Goal: Task Accomplishment & Management: Complete application form

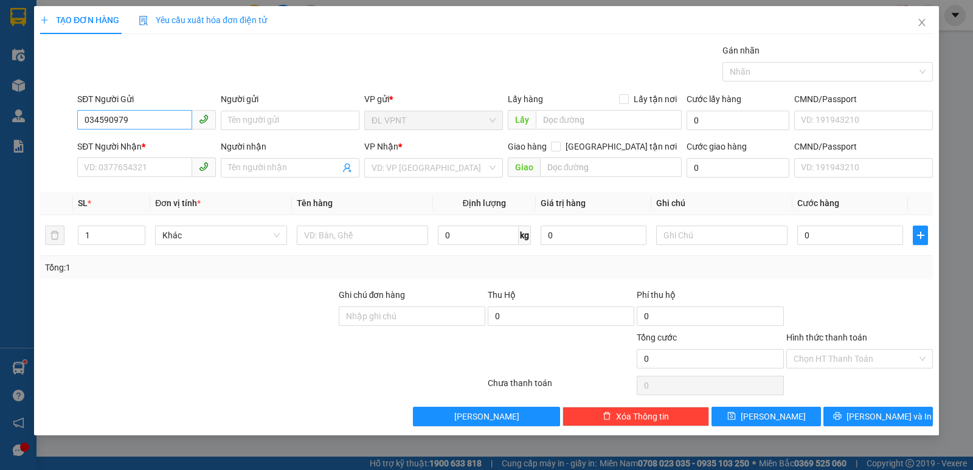
click at [105, 123] on input "034590979" at bounding box center [134, 119] width 115 height 19
type input "0345090979"
click at [151, 144] on div "0345090979 - CHIP CHIP" at bounding box center [147, 144] width 124 height 13
type input "CHIP CHIP"
type input "0949103171"
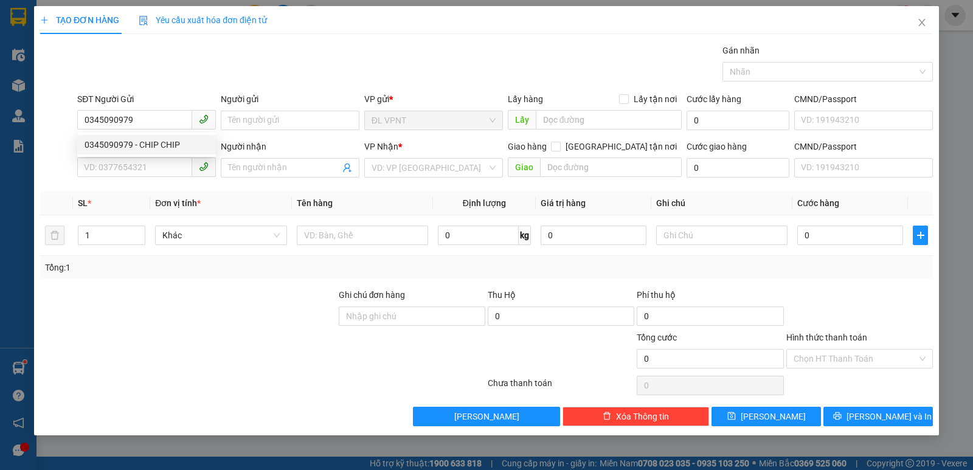
type input "BÌNH"
type input "0345090979"
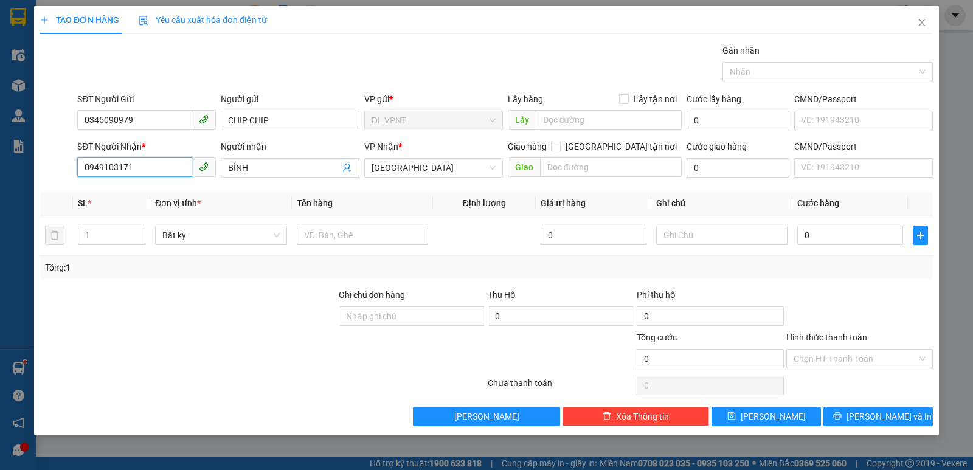
drag, startPoint x: 139, startPoint y: 170, endPoint x: 49, endPoint y: 186, distance: 92.0
click at [49, 186] on div "Transit Pickup Surcharge Ids Transit Deliver Surcharge Ids Transit Deliver Surc…" at bounding box center [486, 235] width 893 height 383
type input "0764822579"
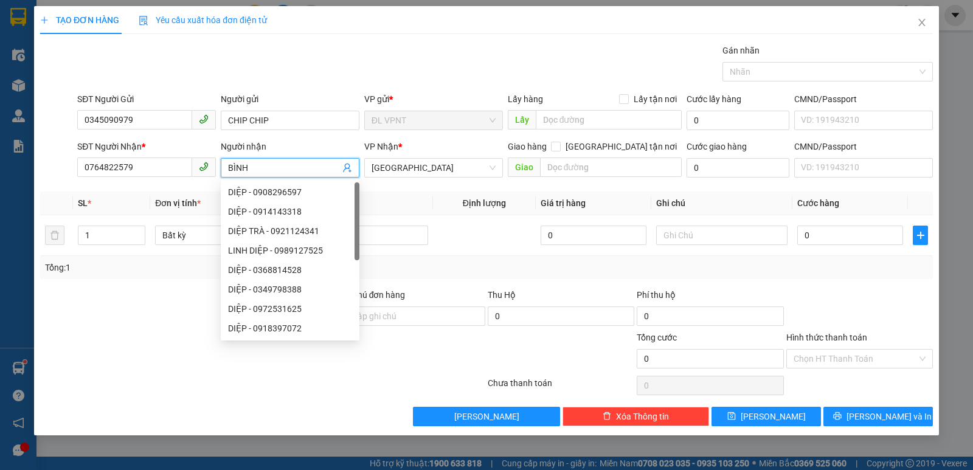
drag, startPoint x: 261, startPoint y: 167, endPoint x: 224, endPoint y: 169, distance: 37.2
click at [224, 169] on span "BÌNH" at bounding box center [290, 167] width 139 height 19
paste input "ê"
paste input "ền"
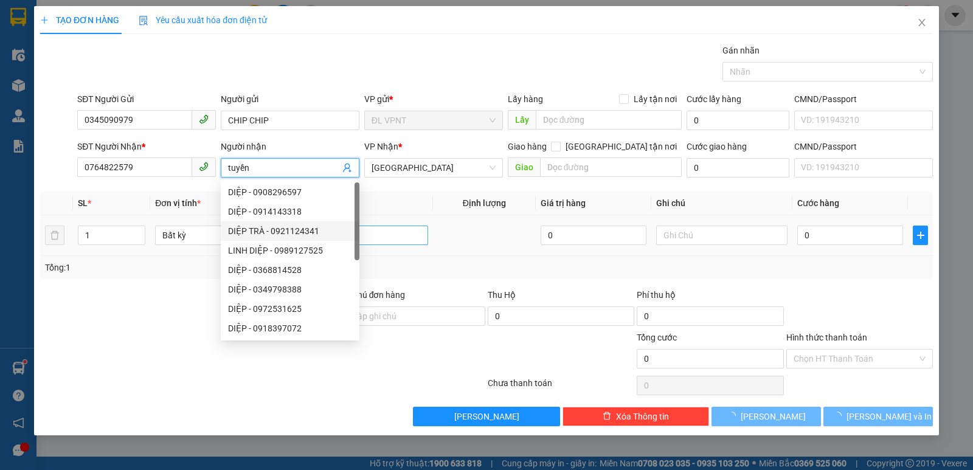
type input "tuyền"
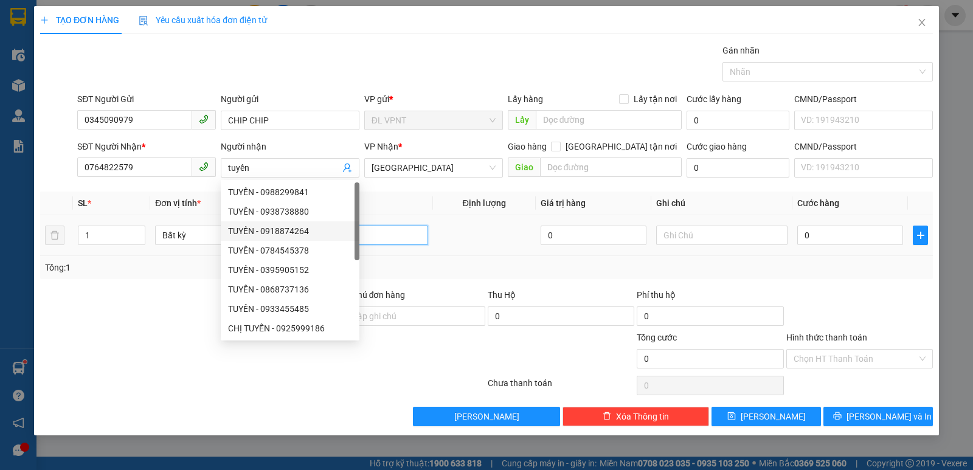
click at [386, 230] on input "text" at bounding box center [362, 235] width 131 height 19
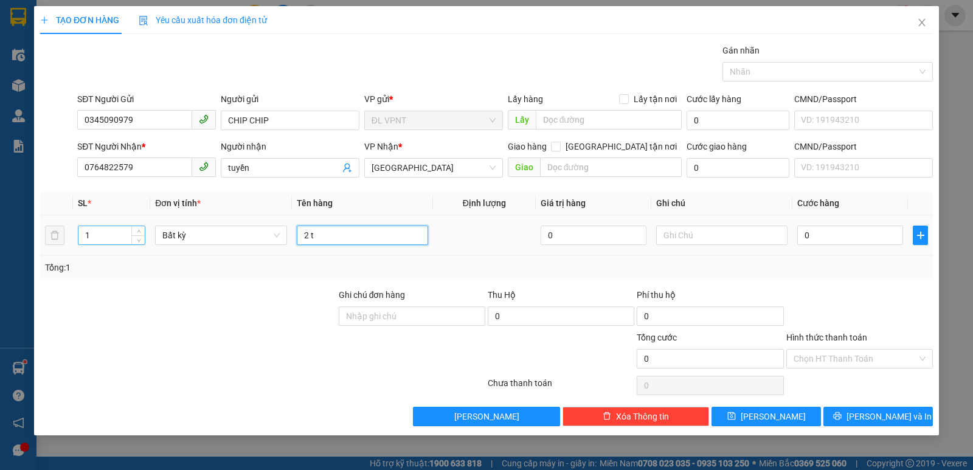
type input "2 t"
click at [106, 233] on input "1" at bounding box center [111, 235] width 66 height 18
type input "2"
click at [819, 233] on input "0" at bounding box center [850, 235] width 106 height 19
type input "1"
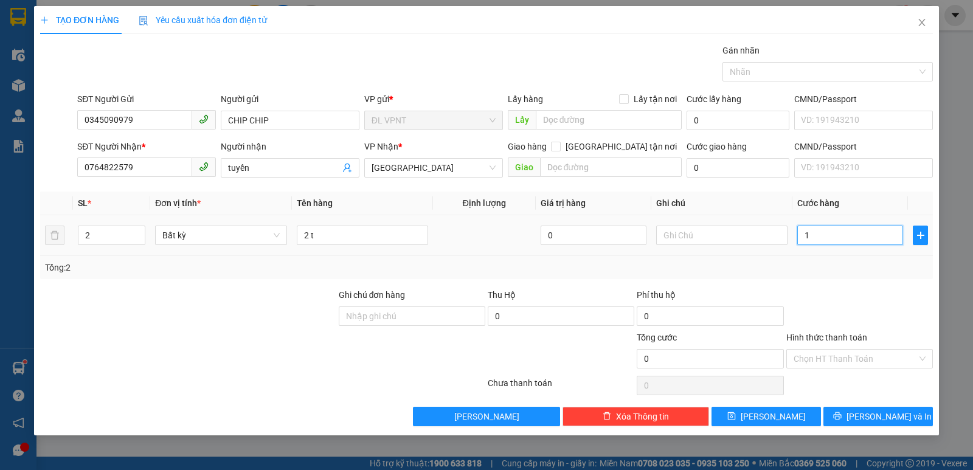
type input "1"
type input "11"
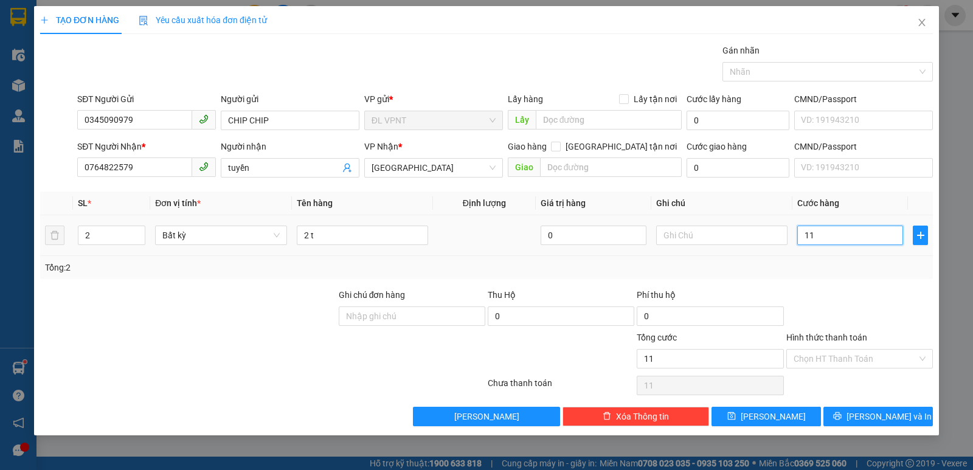
type input "110"
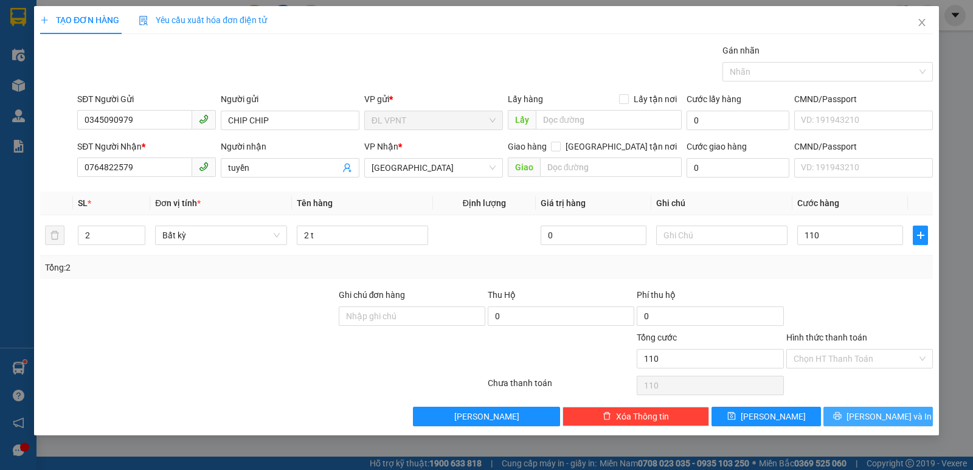
click at [889, 410] on span "[PERSON_NAME] và In" at bounding box center [889, 416] width 85 height 13
type input "110.000"
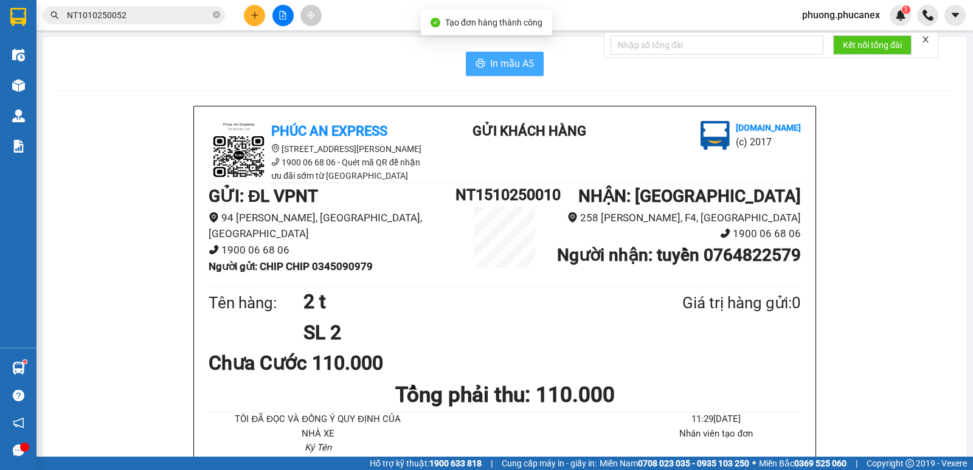
click at [494, 69] on span "In mẫu A5" at bounding box center [512, 63] width 44 height 15
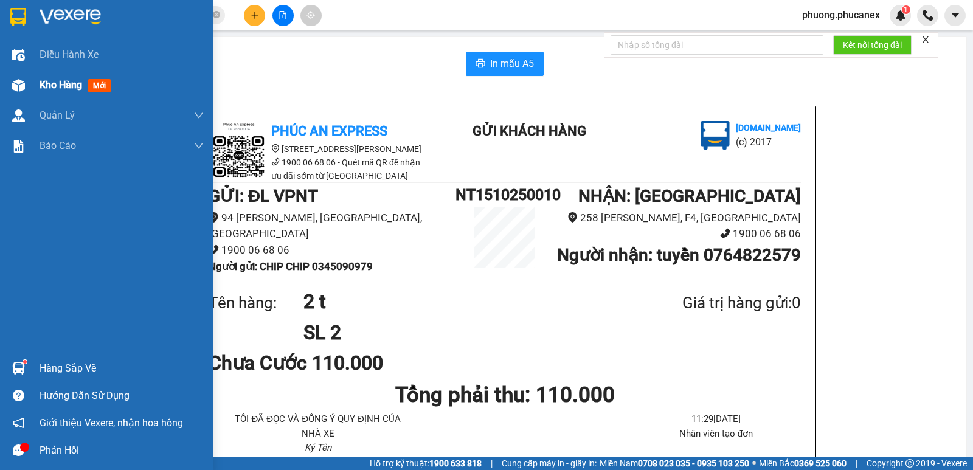
click at [59, 80] on span "Kho hàng" at bounding box center [61, 85] width 43 height 12
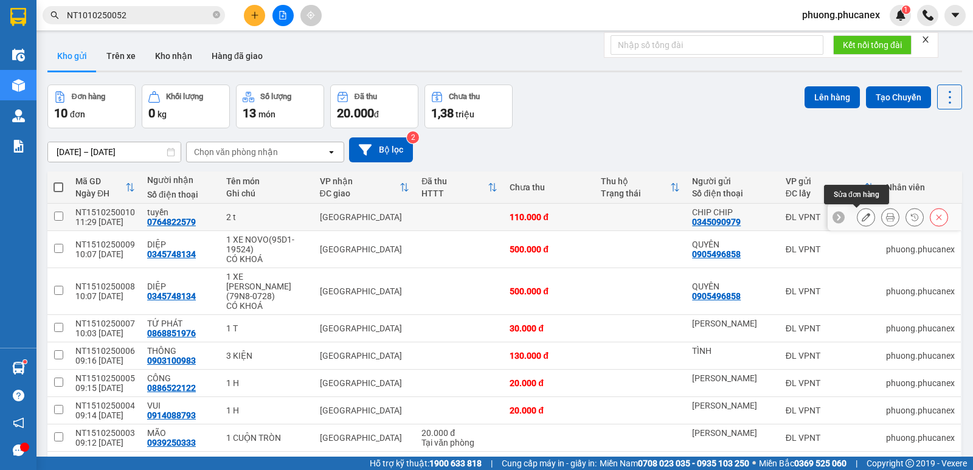
click at [862, 215] on icon at bounding box center [866, 217] width 9 height 9
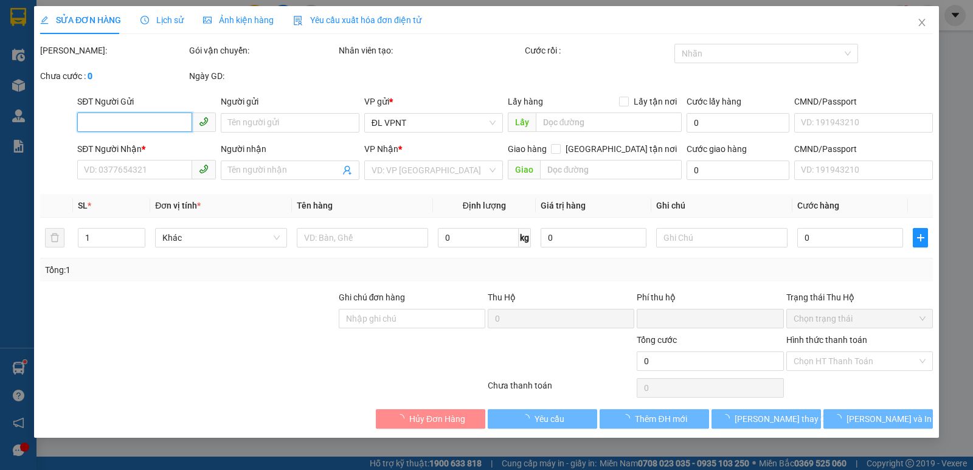
type input "0345090979"
type input "CHIP CHIP"
type input "0764822579"
type input "tuyền"
type input "0"
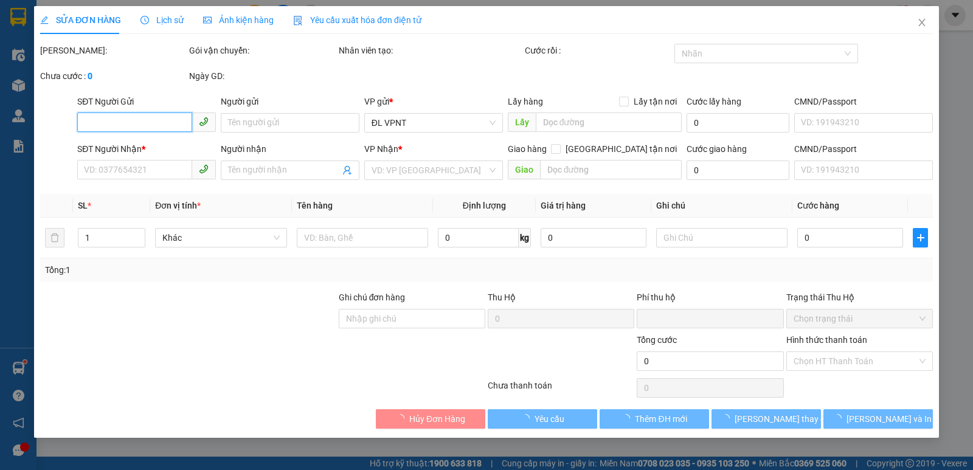
type input "110.000"
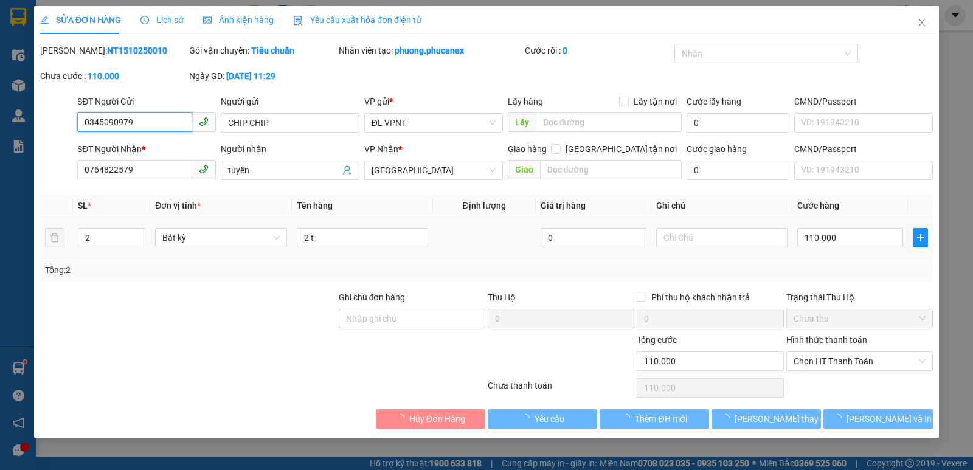
click at [429, 172] on span "[GEOGRAPHIC_DATA]" at bounding box center [434, 170] width 124 height 18
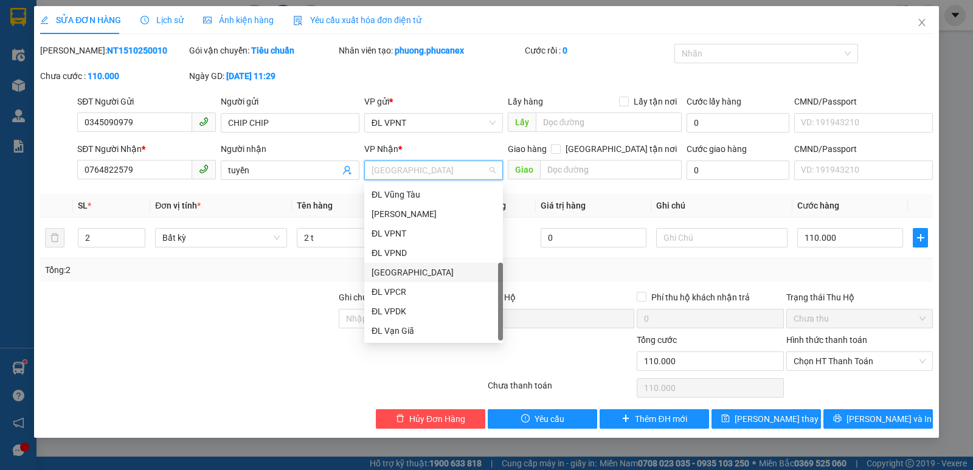
scroll to position [19, 0]
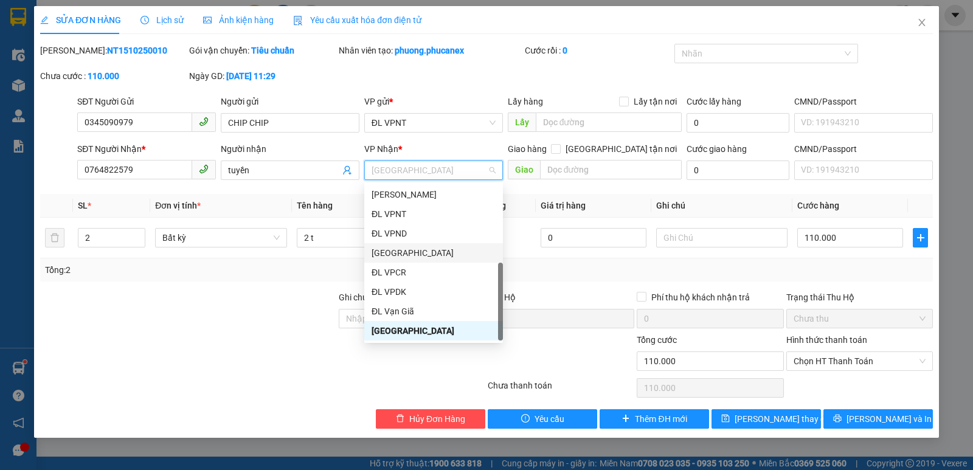
click at [399, 252] on div "[GEOGRAPHIC_DATA]" at bounding box center [434, 252] width 124 height 13
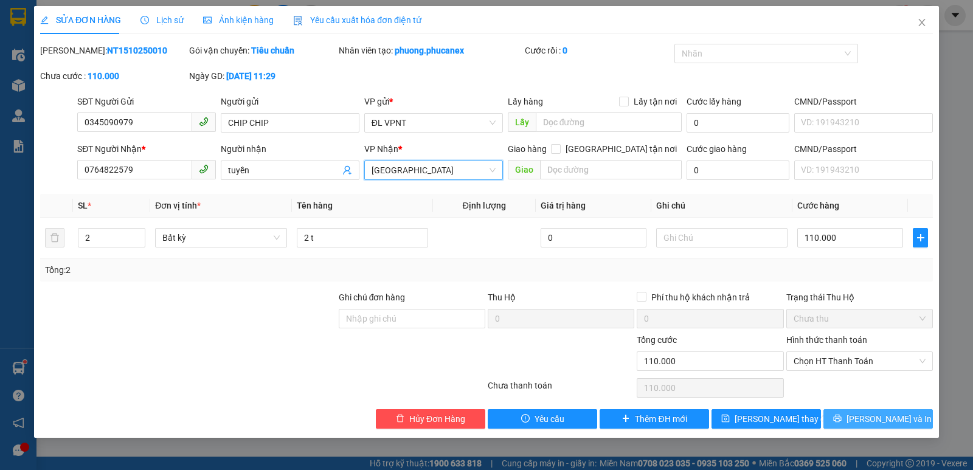
drag, startPoint x: 852, startPoint y: 420, endPoint x: 389, endPoint y: 68, distance: 581.2
click at [850, 417] on button "[PERSON_NAME] và In" at bounding box center [878, 418] width 109 height 19
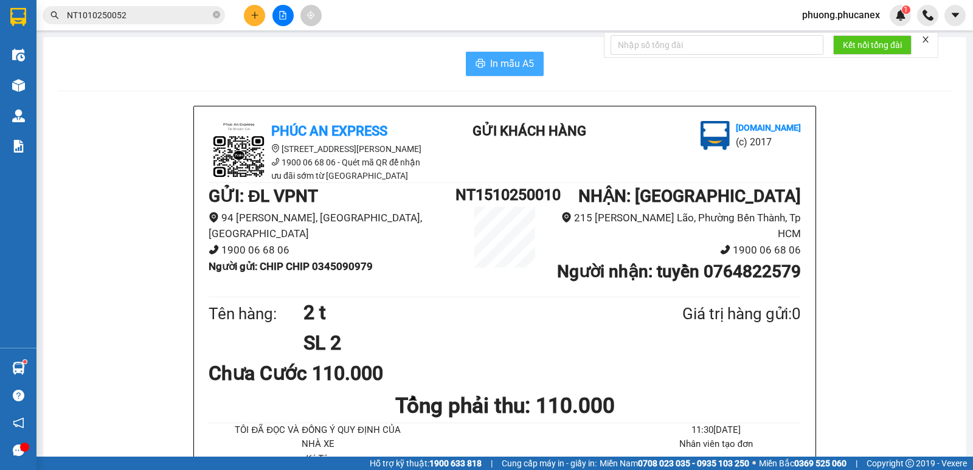
click at [492, 66] on span "In mẫu A5" at bounding box center [512, 63] width 44 height 15
drag, startPoint x: 248, startPoint y: 62, endPoint x: 223, endPoint y: 106, distance: 50.6
click at [248, 62] on div "In mẫu A5" at bounding box center [505, 64] width 894 height 24
click at [260, 16] on button at bounding box center [254, 15] width 21 height 21
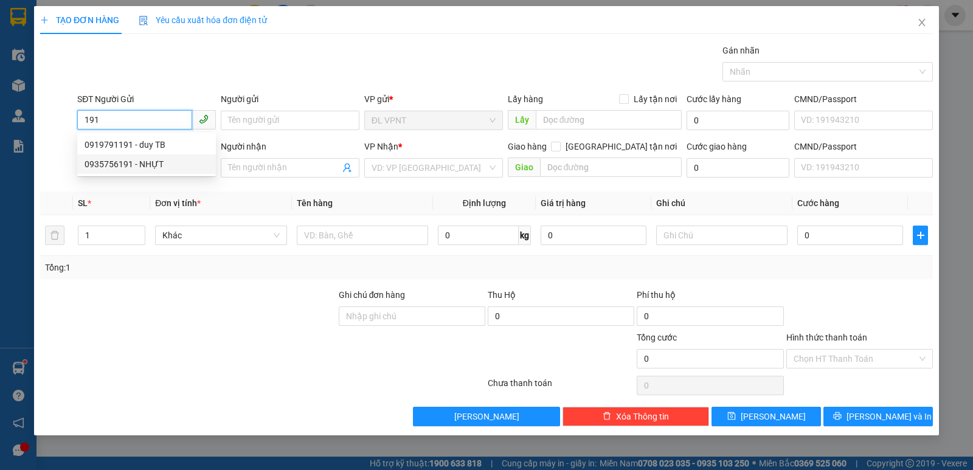
click at [151, 159] on div "0935756191 - NHỰT" at bounding box center [147, 164] width 124 height 13
type input "0935756191"
type input "NHỰT"
type input "0907428897"
type input "PURATOS"
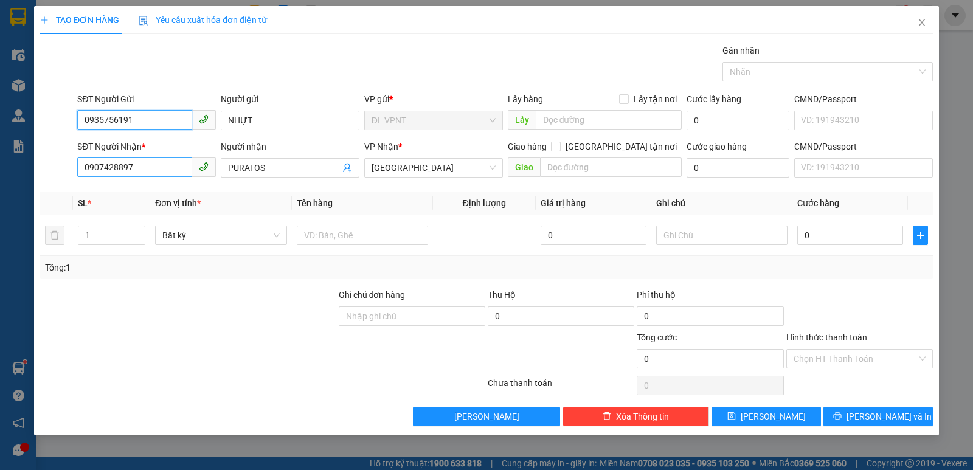
type input "0935756191"
drag, startPoint x: 137, startPoint y: 170, endPoint x: 50, endPoint y: 178, distance: 87.4
click at [50, 178] on div "SĐT Người Nhận * 0907428897 Người nhận PURATOS VP Nhận * ĐL Quận 1 Giao hàng [G…" at bounding box center [486, 161] width 895 height 43
type input "0703493269"
click at [133, 191] on div "0703493269 - QUỐC" at bounding box center [147, 192] width 124 height 13
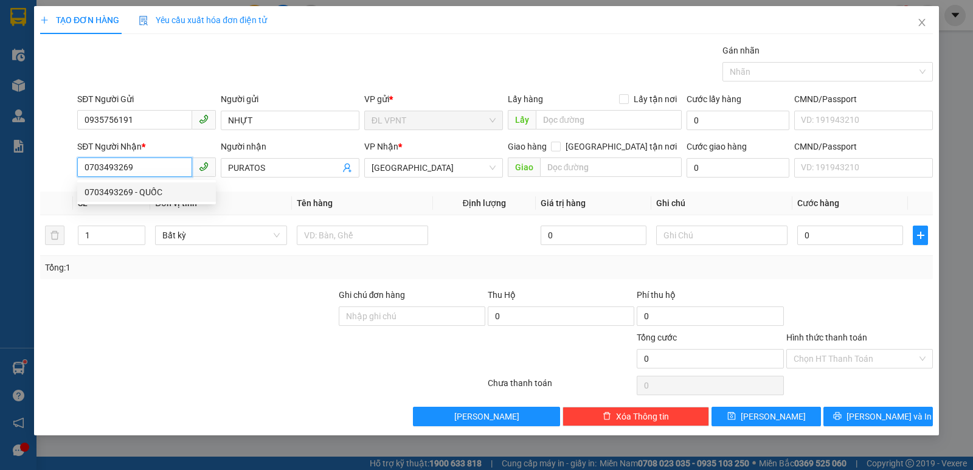
type input "QUỐC"
type input "0703493269"
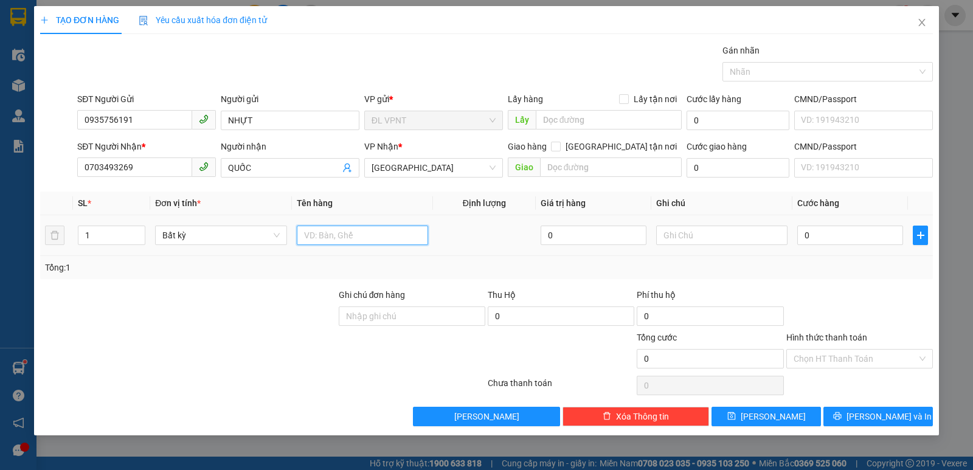
click at [347, 227] on input "text" at bounding box center [362, 235] width 131 height 19
type input "2 TX"
click at [114, 235] on input "1" at bounding box center [111, 235] width 66 height 18
type input "2"
click at [824, 234] on input "0" at bounding box center [850, 235] width 106 height 19
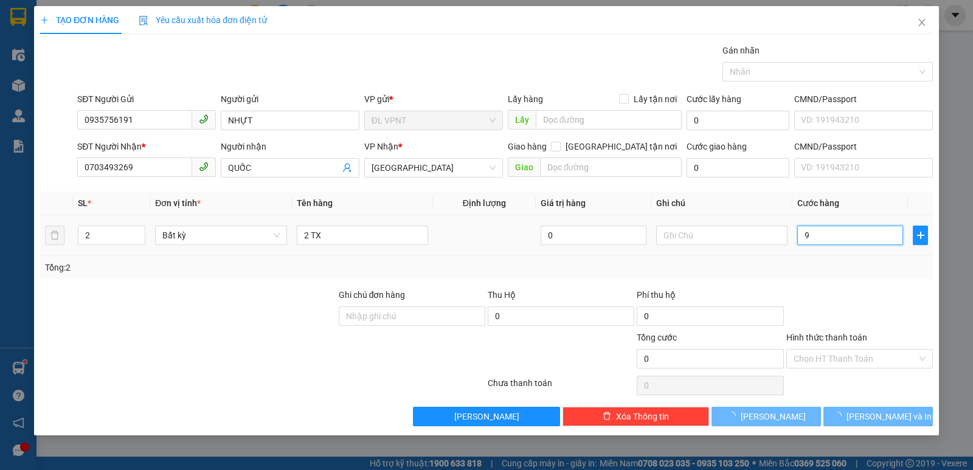
type input "90"
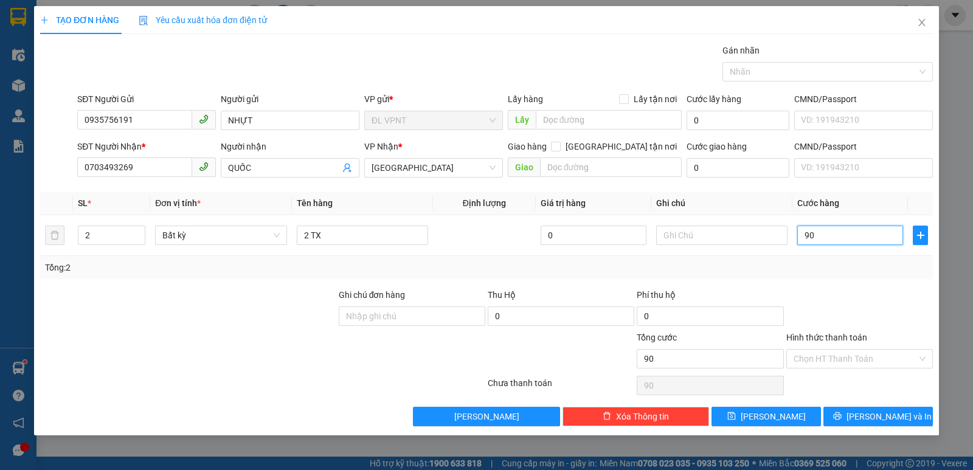
type input "90"
click at [876, 418] on span "[PERSON_NAME] và In" at bounding box center [889, 416] width 85 height 13
type input "90.000"
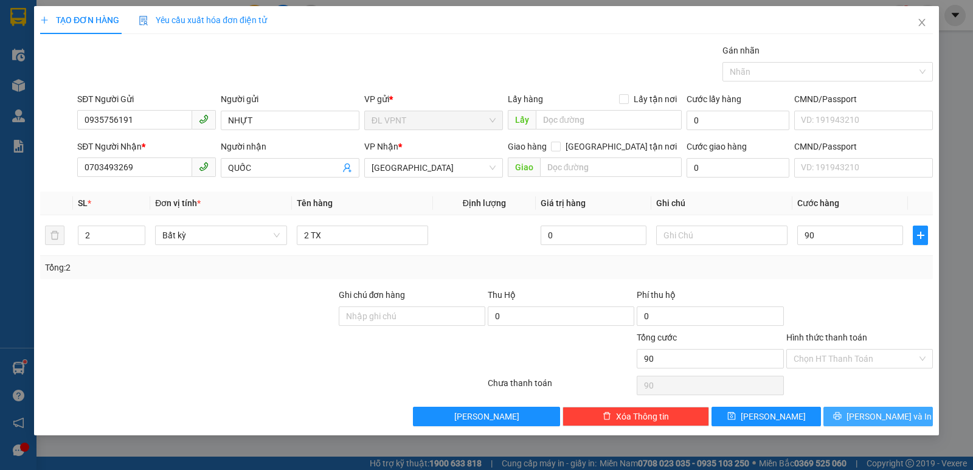
type input "90.000"
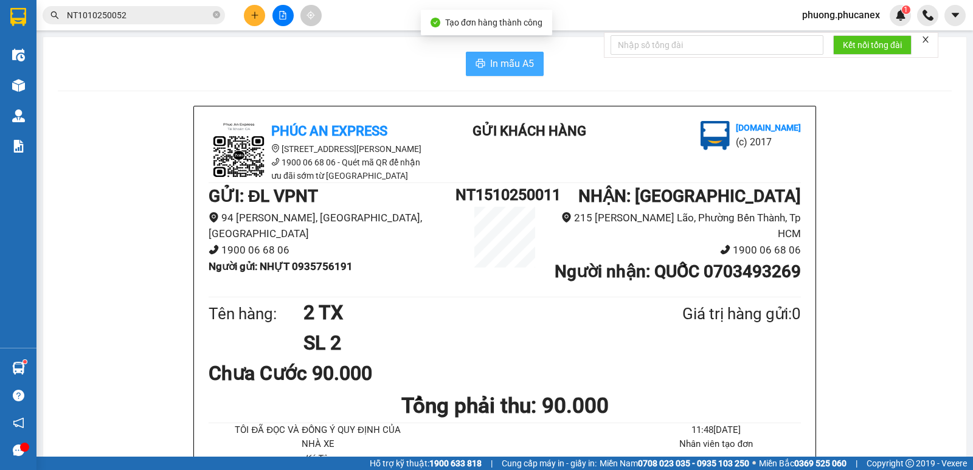
click at [490, 60] on span "In mẫu A5" at bounding box center [512, 63] width 44 height 15
